Goal: Information Seeking & Learning: Check status

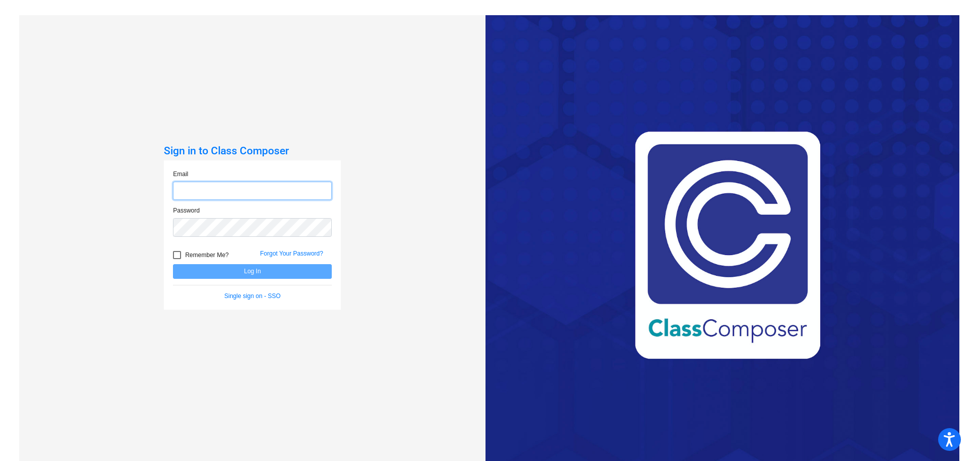
type input "[EMAIL_ADDRESS][DOMAIN_NAME]"
click at [248, 267] on button "Log In" at bounding box center [252, 271] width 159 height 15
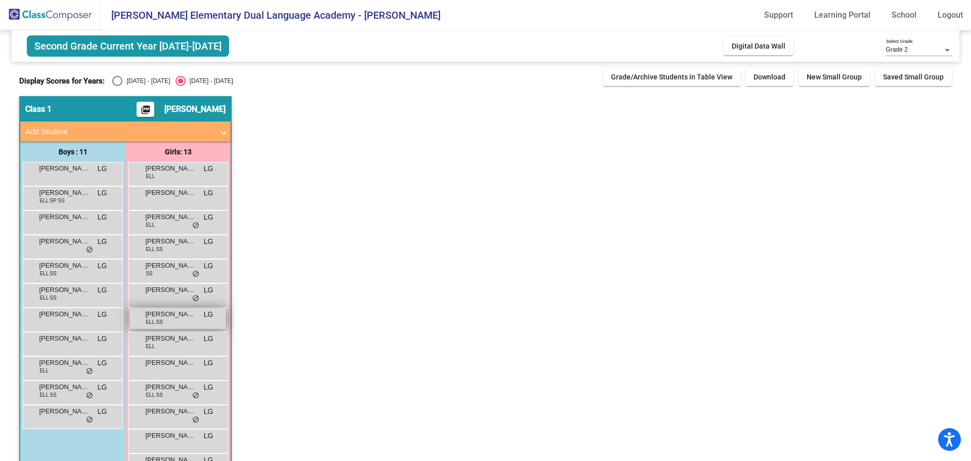
click at [174, 317] on span "[PERSON_NAME]" at bounding box center [170, 314] width 51 height 10
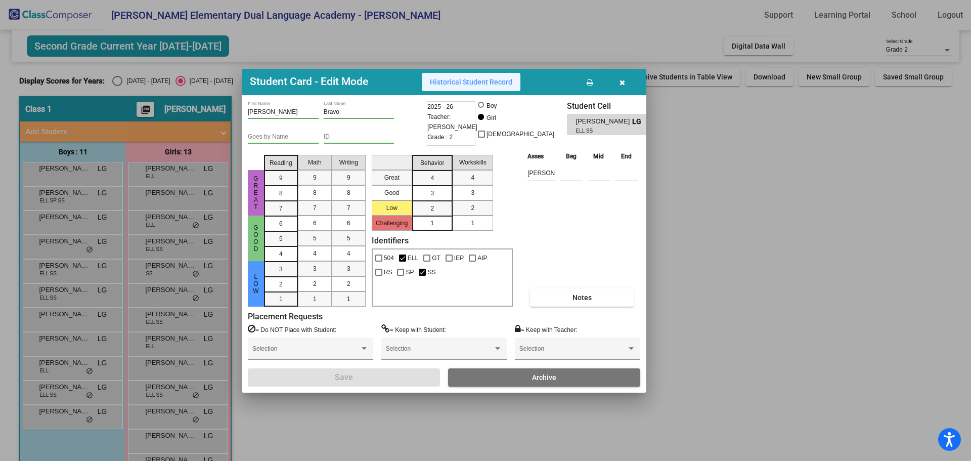
click at [471, 78] on span "Historical Student Record" at bounding box center [471, 82] width 82 height 8
click at [628, 81] on button "button" at bounding box center [622, 82] width 32 height 18
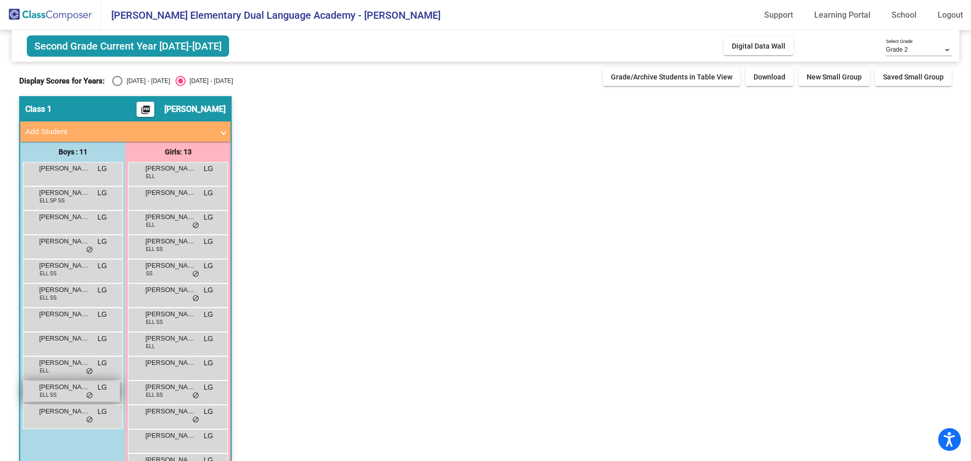
scroll to position [33, 0]
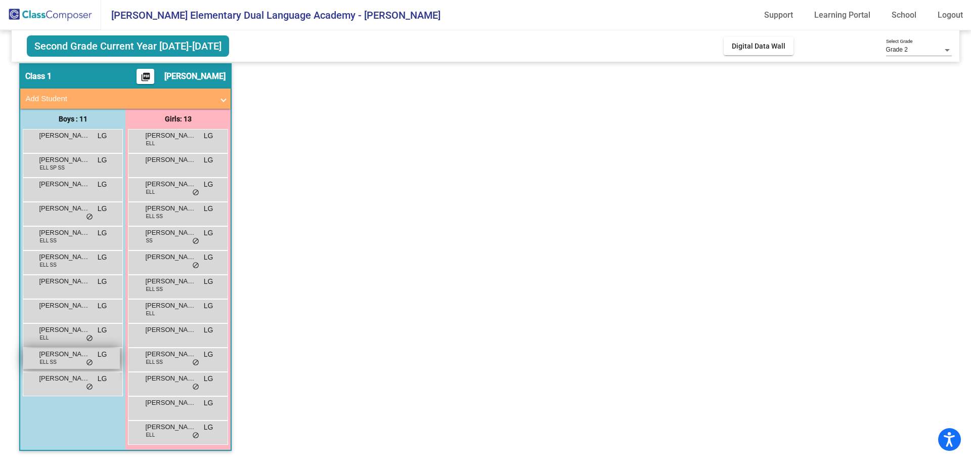
click at [69, 351] on span "[PERSON_NAME]" at bounding box center [64, 354] width 51 height 10
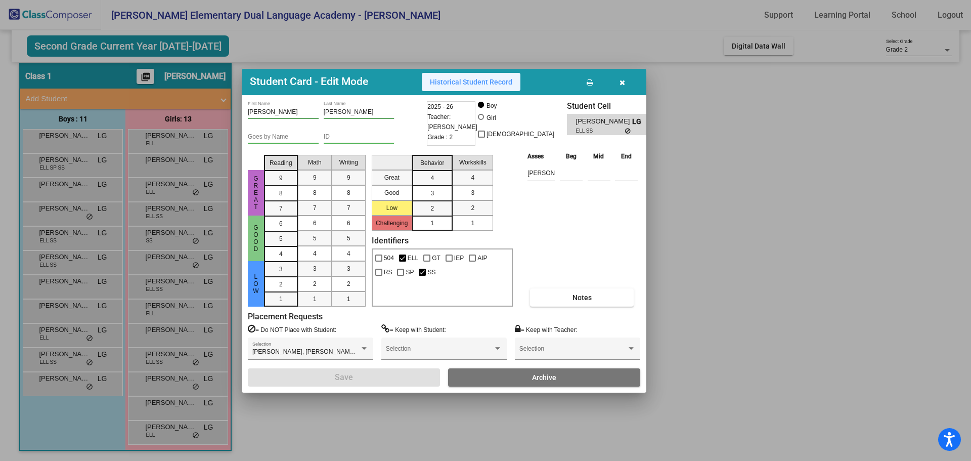
click at [474, 81] on span "Historical Student Record" at bounding box center [471, 82] width 82 height 8
click at [627, 80] on button "button" at bounding box center [622, 82] width 32 height 18
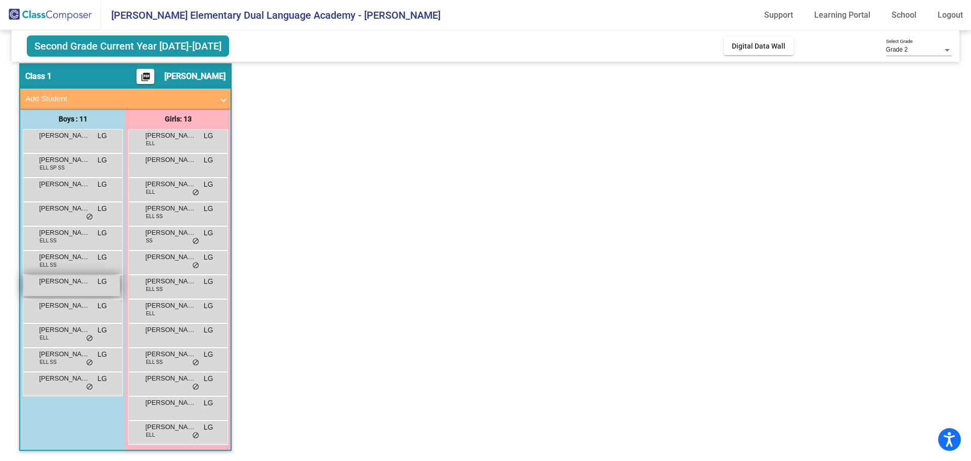
click at [68, 279] on span "[PERSON_NAME]" at bounding box center [64, 281] width 51 height 10
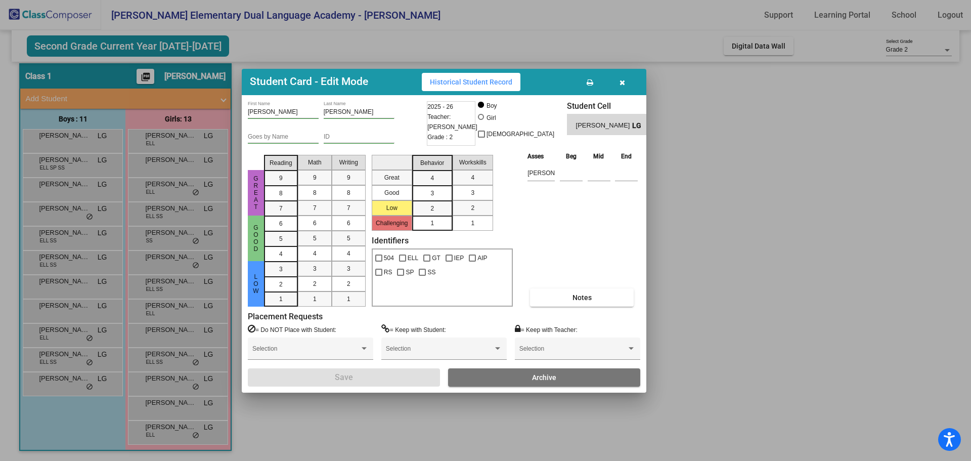
click at [492, 81] on span "Historical Student Record" at bounding box center [471, 82] width 82 height 8
click at [628, 79] on button "button" at bounding box center [622, 82] width 32 height 18
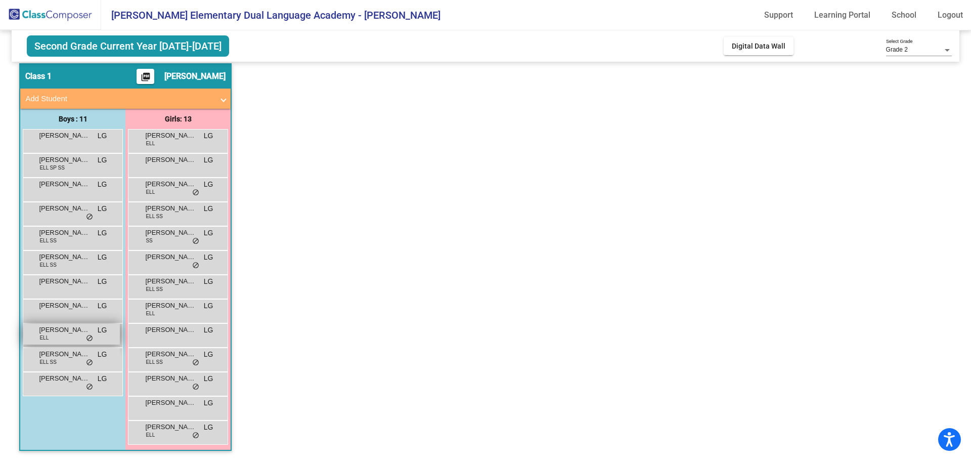
click at [72, 331] on span "[PERSON_NAME]" at bounding box center [64, 330] width 51 height 10
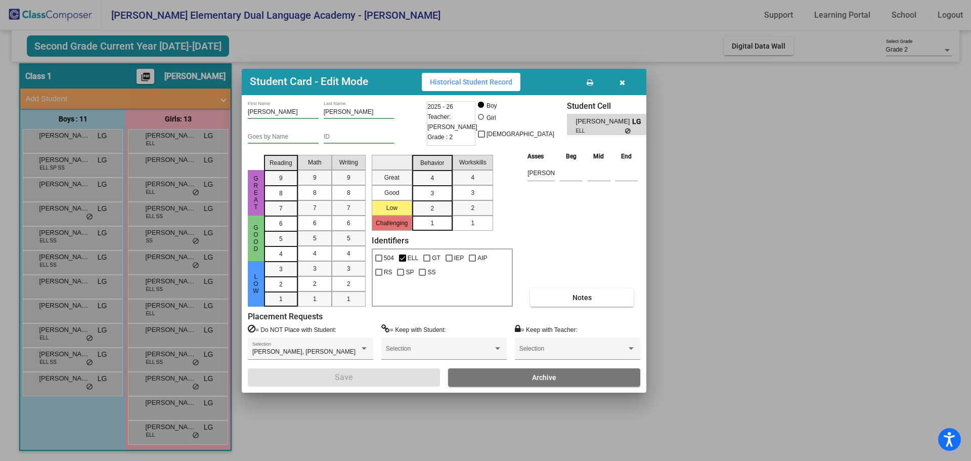
click at [490, 83] on span "Historical Student Record" at bounding box center [471, 82] width 82 height 8
click at [619, 80] on button "button" at bounding box center [622, 82] width 32 height 18
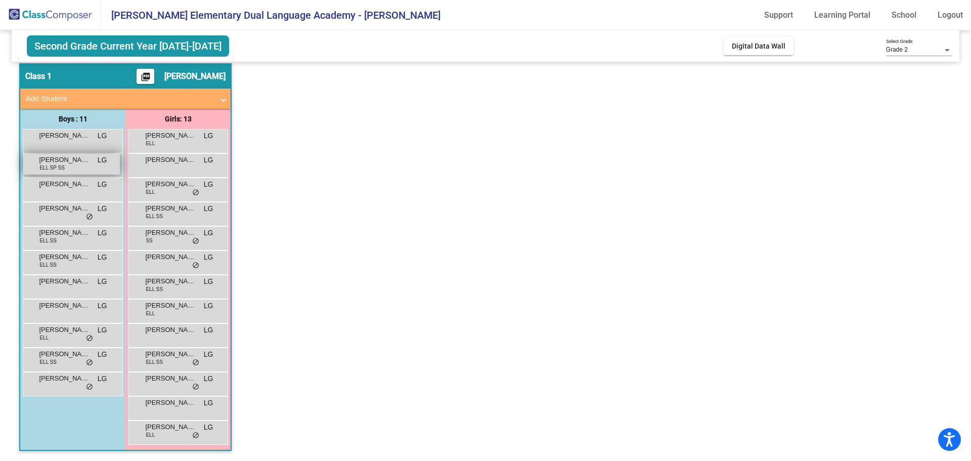
click at [62, 165] on span "ELL SP SS" at bounding box center [51, 168] width 25 height 8
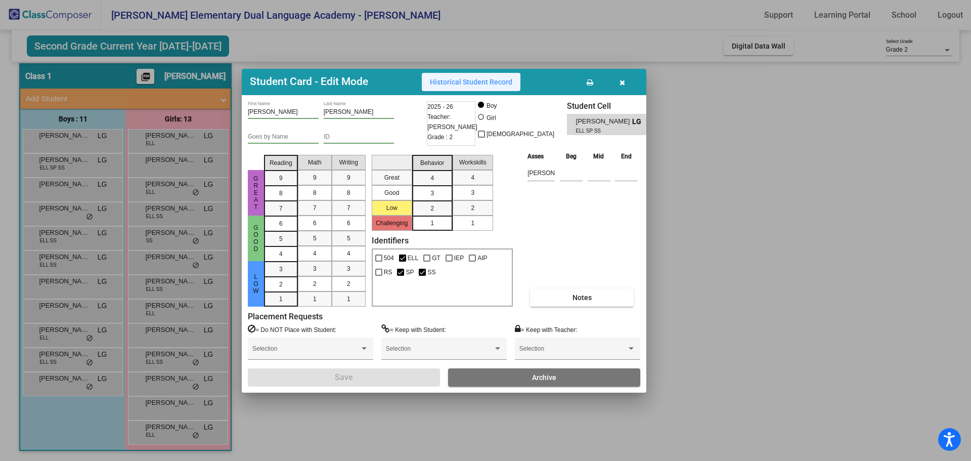
click at [453, 90] on button "Historical Student Record" at bounding box center [471, 82] width 99 height 18
click at [627, 78] on button "button" at bounding box center [622, 82] width 32 height 18
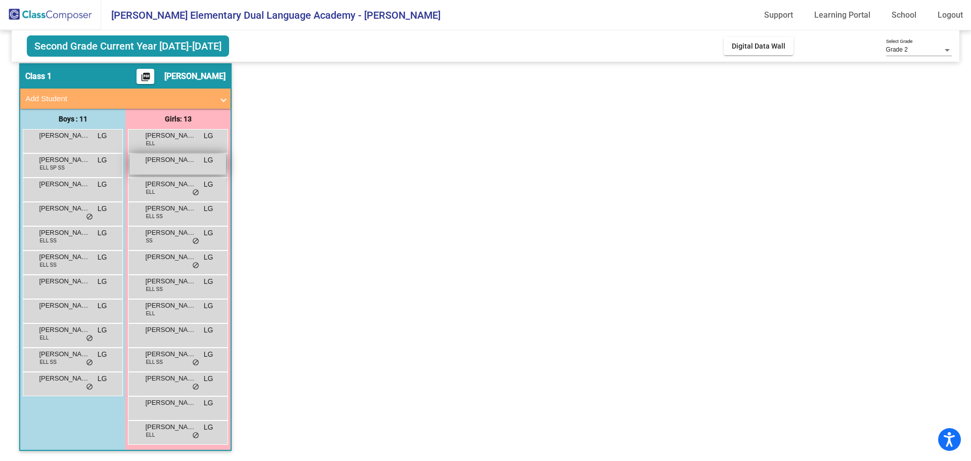
click at [184, 163] on span "[PERSON_NAME]" at bounding box center [170, 160] width 51 height 10
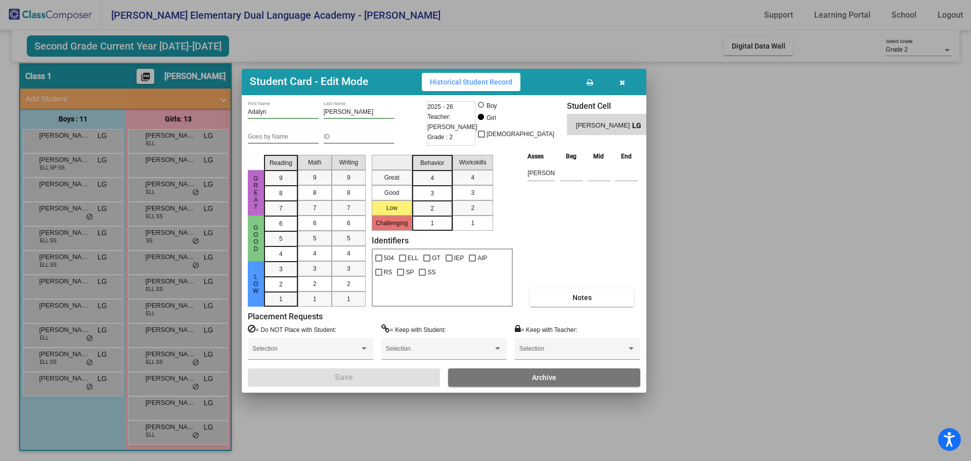
click at [463, 83] on span "Historical Student Record" at bounding box center [471, 82] width 82 height 8
click at [623, 81] on icon "button" at bounding box center [623, 82] width 6 height 7
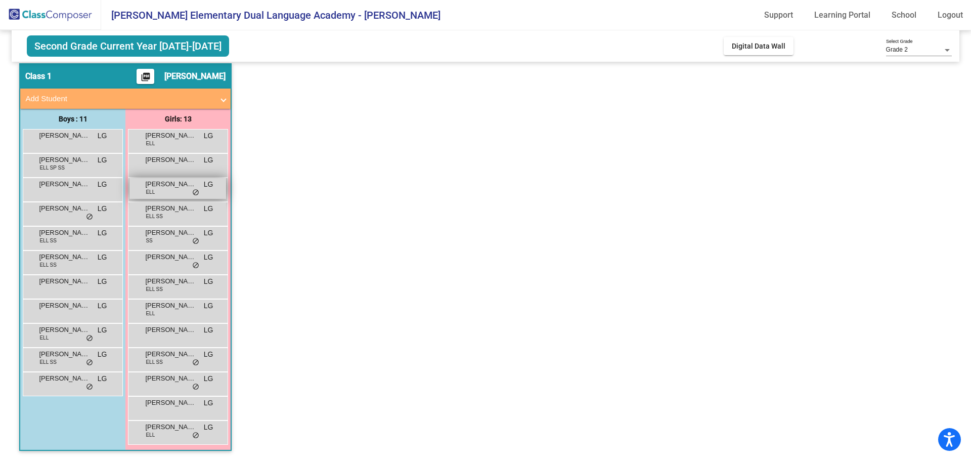
click at [180, 186] on span "[PERSON_NAME]" at bounding box center [170, 184] width 51 height 10
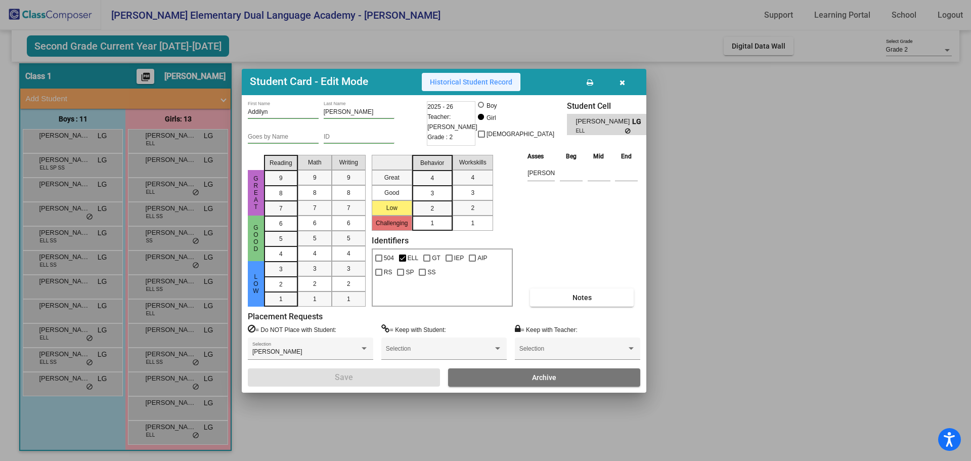
click at [456, 79] on span "Historical Student Record" at bounding box center [471, 82] width 82 height 8
click at [628, 77] on button "button" at bounding box center [622, 82] width 32 height 18
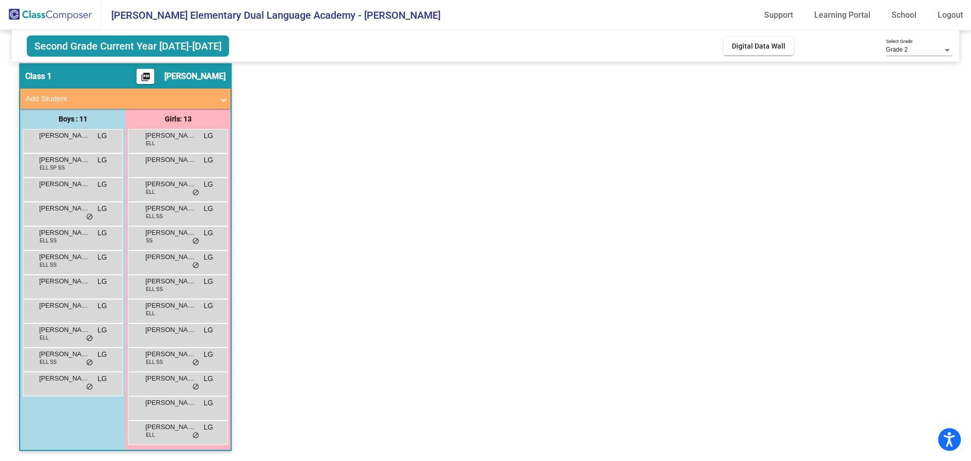
scroll to position [0, 0]
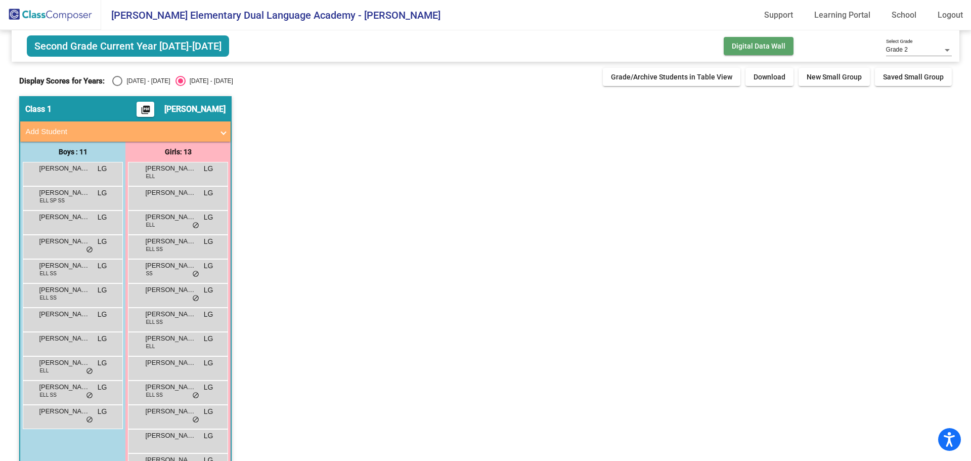
click at [743, 43] on span "Digital Data Wall" at bounding box center [759, 46] width 54 height 8
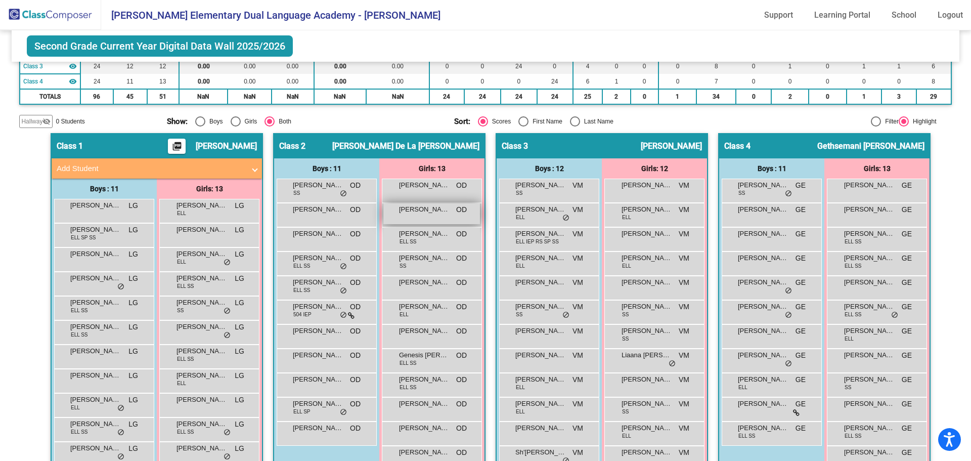
scroll to position [139, 0]
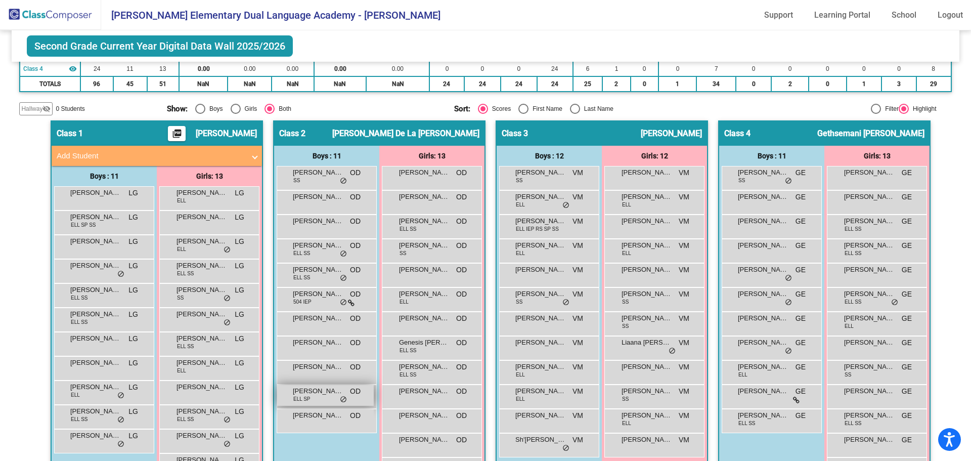
click at [312, 392] on span "[PERSON_NAME]" at bounding box center [318, 391] width 51 height 10
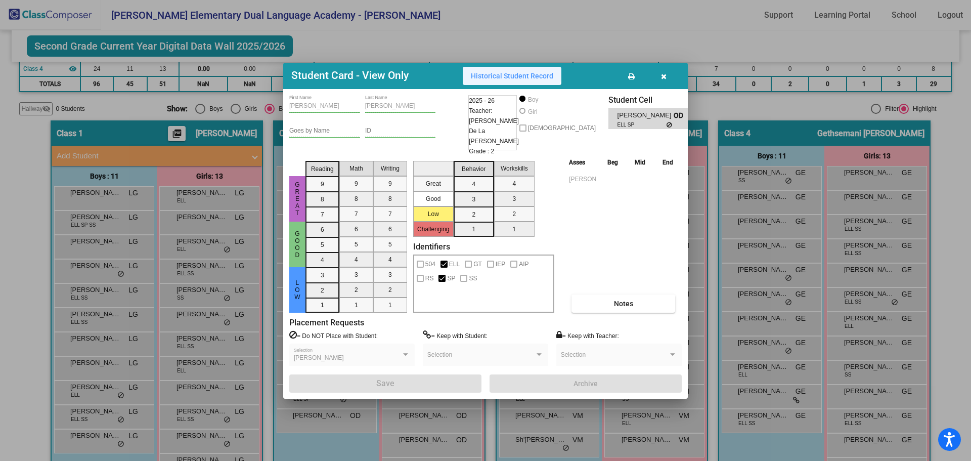
click at [506, 76] on button "Historical Student Record" at bounding box center [512, 76] width 99 height 18
click at [665, 76] on button "button" at bounding box center [664, 76] width 32 height 18
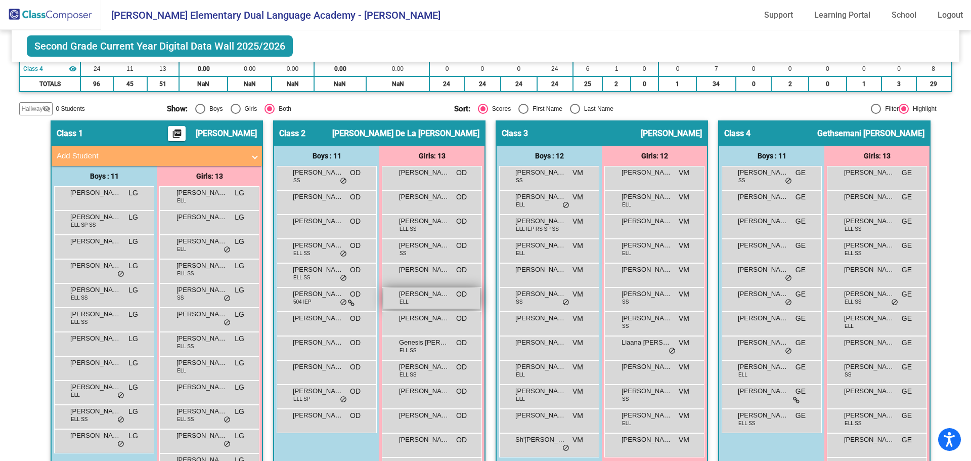
click at [419, 301] on div "[PERSON_NAME] ELL OD lock do_not_disturb_alt" at bounding box center [432, 298] width 97 height 21
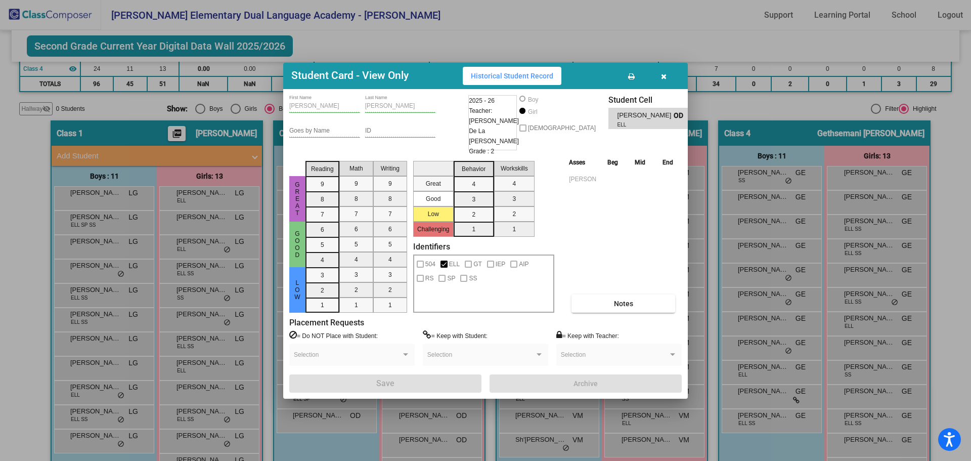
click at [504, 80] on span "Historical Student Record" at bounding box center [512, 76] width 82 height 8
click at [671, 77] on button "button" at bounding box center [664, 76] width 32 height 18
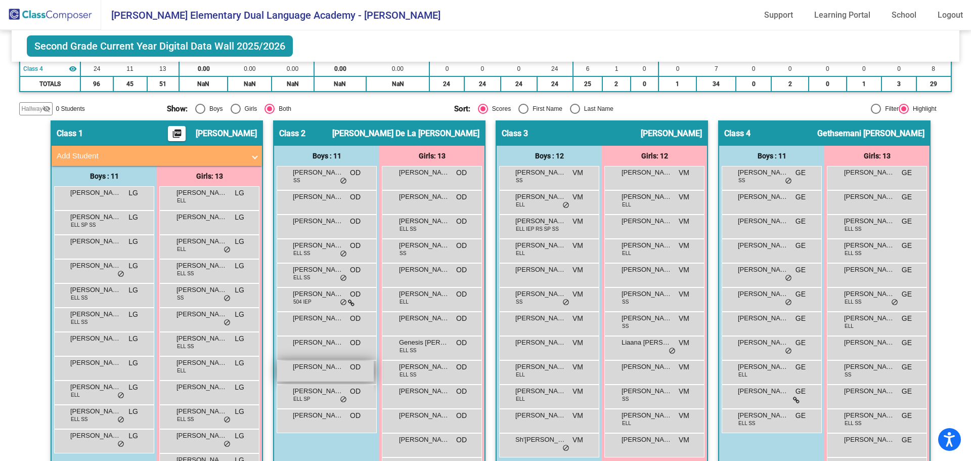
click at [327, 362] on span "[PERSON_NAME][GEOGRAPHIC_DATA]" at bounding box center [318, 367] width 51 height 10
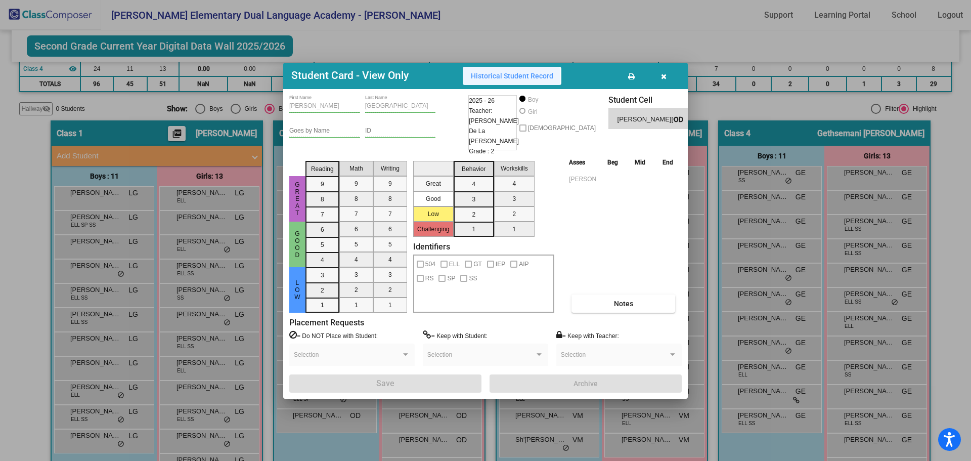
click at [494, 80] on span "Historical Student Record" at bounding box center [512, 76] width 82 height 8
click at [662, 80] on icon "button" at bounding box center [664, 76] width 6 height 7
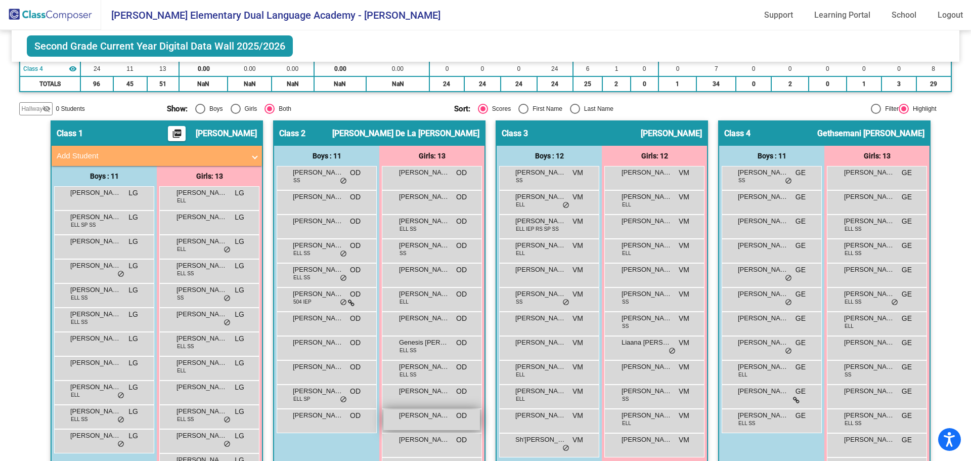
click at [428, 422] on div "[PERSON_NAME] lock do_not_disturb_alt" at bounding box center [432, 419] width 97 height 21
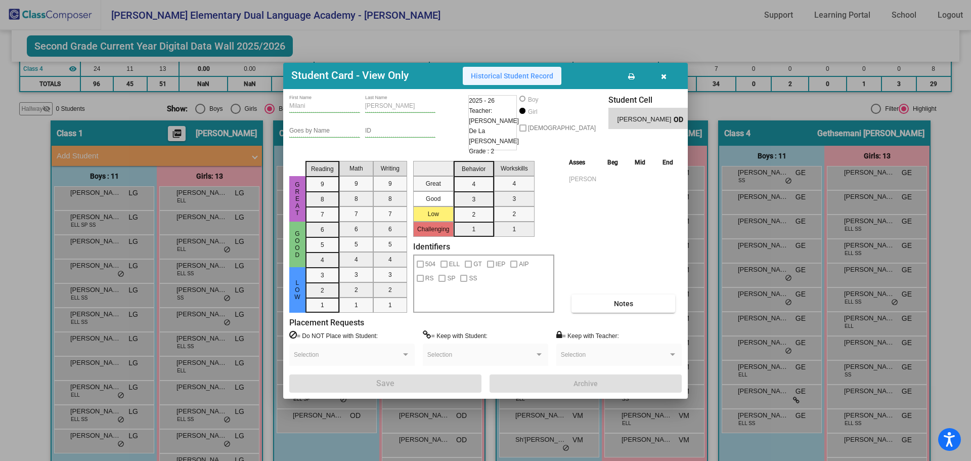
click at [503, 77] on span "Historical Student Record" at bounding box center [512, 76] width 82 height 8
click at [667, 82] on button "button" at bounding box center [664, 76] width 32 height 18
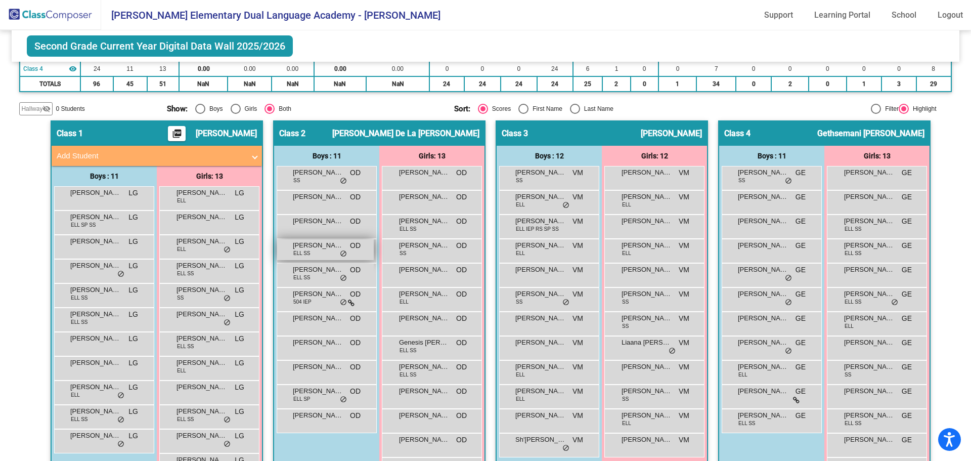
click at [324, 245] on span "[PERSON_NAME] [PERSON_NAME]" at bounding box center [318, 245] width 51 height 10
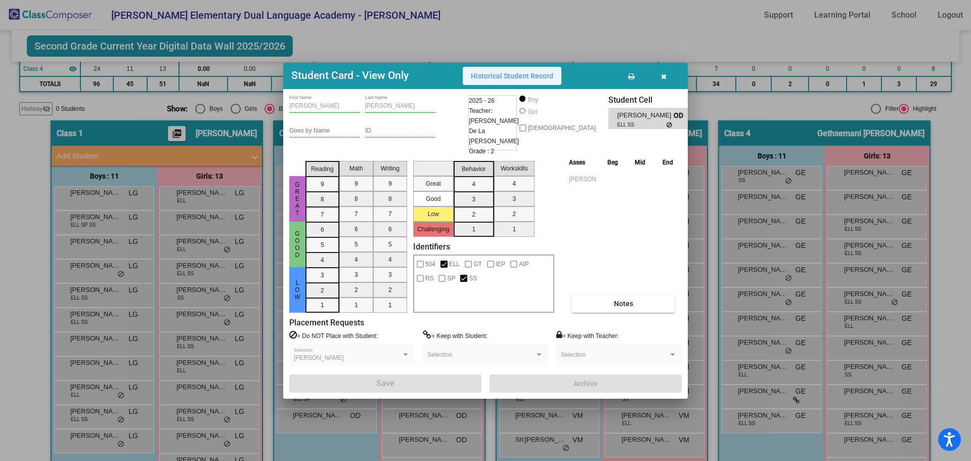
click at [501, 80] on span "Historical Student Record" at bounding box center [512, 76] width 82 height 8
click at [660, 81] on button "button" at bounding box center [664, 76] width 32 height 18
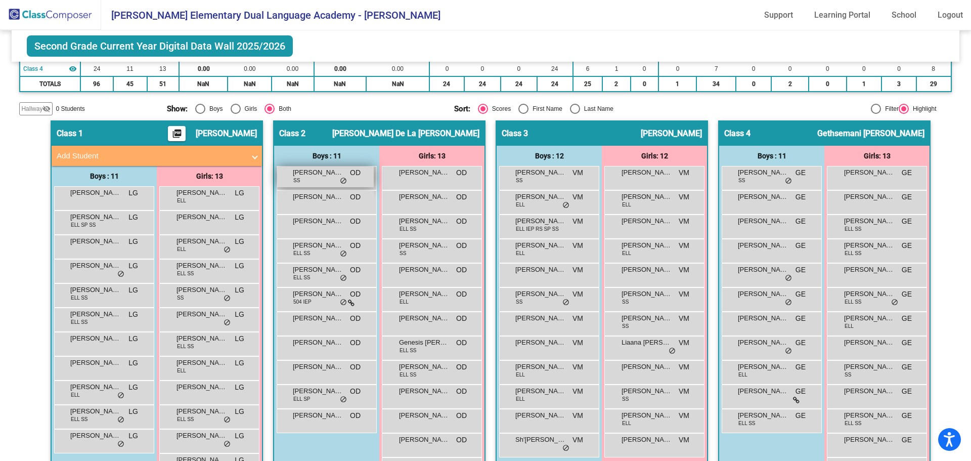
click at [320, 174] on span "[PERSON_NAME]" at bounding box center [318, 172] width 51 height 10
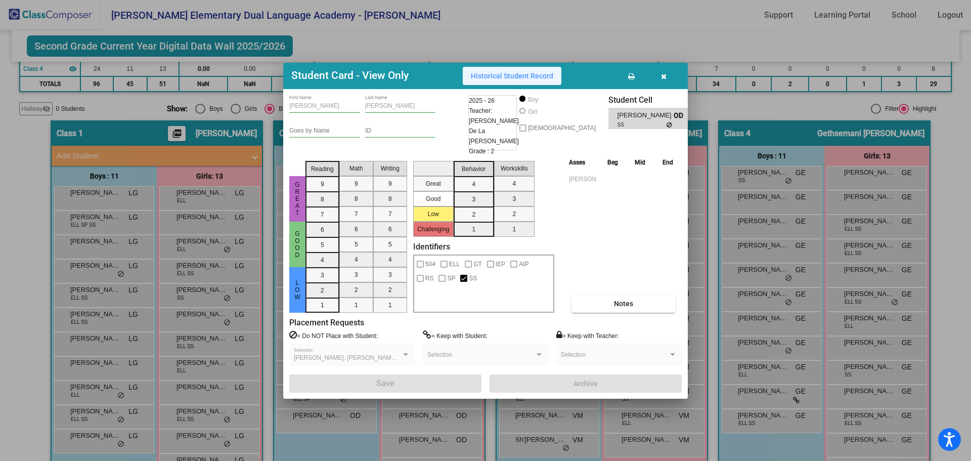
click at [515, 80] on span "Historical Student Record" at bounding box center [512, 76] width 82 height 8
click at [669, 77] on button "button" at bounding box center [664, 76] width 32 height 18
